Goal: Task Accomplishment & Management: Use online tool/utility

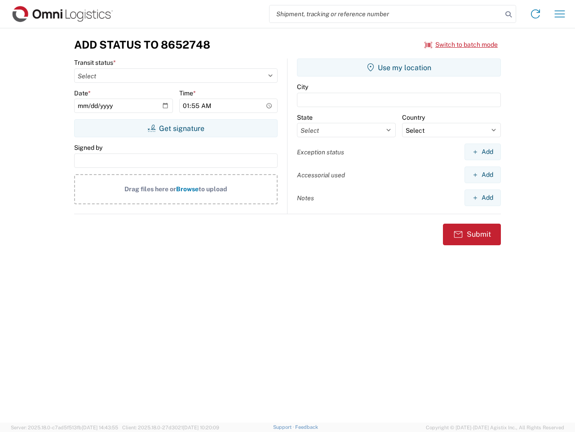
click at [386, 14] on input "search" at bounding box center [386, 13] width 233 height 17
click at [509, 14] on icon at bounding box center [509, 14] width 13 height 13
click at [536, 14] on icon at bounding box center [536, 14] width 14 height 14
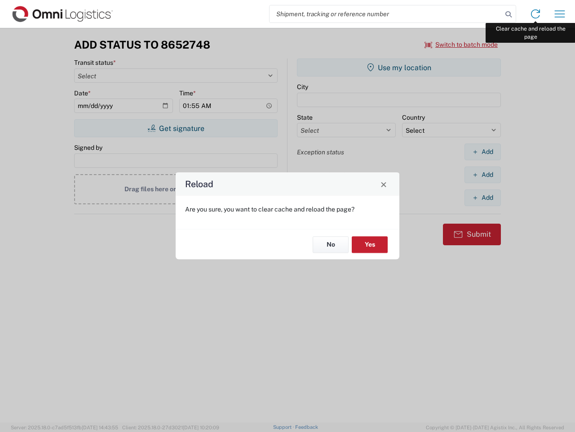
click at [560, 14] on div "Reload Are you sure, you want to clear cache and reload the page? No Yes" at bounding box center [287, 216] width 575 height 432
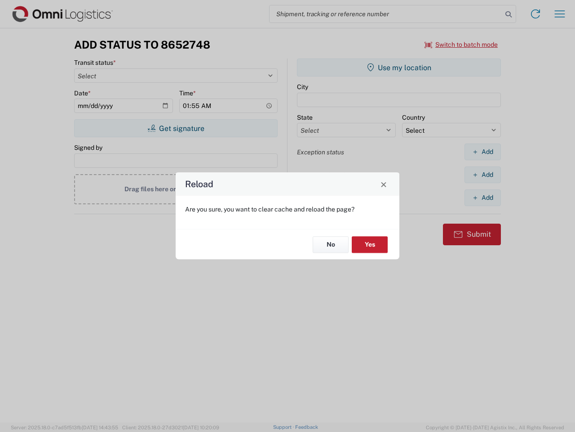
click at [462, 45] on div "Reload Are you sure, you want to clear cache and reload the page? No Yes" at bounding box center [287, 216] width 575 height 432
click at [176, 128] on div "Reload Are you sure, you want to clear cache and reload the page? No Yes" at bounding box center [287, 216] width 575 height 432
click at [399, 67] on div "Reload Are you sure, you want to clear cache and reload the page? No Yes" at bounding box center [287, 216] width 575 height 432
click at [483, 151] on div "Reload Are you sure, you want to clear cache and reload the page? No Yes" at bounding box center [287, 216] width 575 height 432
click at [483, 174] on div "Reload Are you sure, you want to clear cache and reload the page? No Yes" at bounding box center [287, 216] width 575 height 432
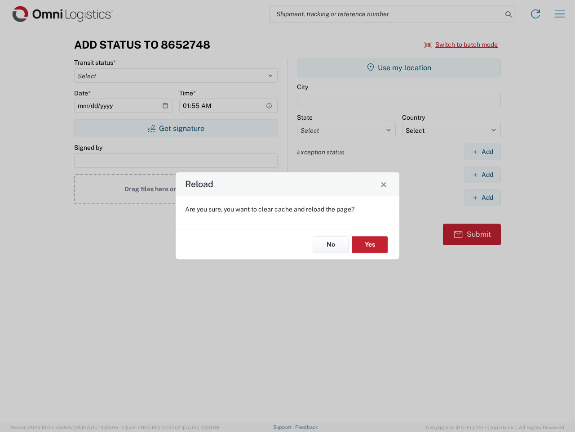
click at [483, 197] on div "Reload Are you sure, you want to clear cache and reload the page? No Yes" at bounding box center [287, 216] width 575 height 432
